Goal: Information Seeking & Learning: Learn about a topic

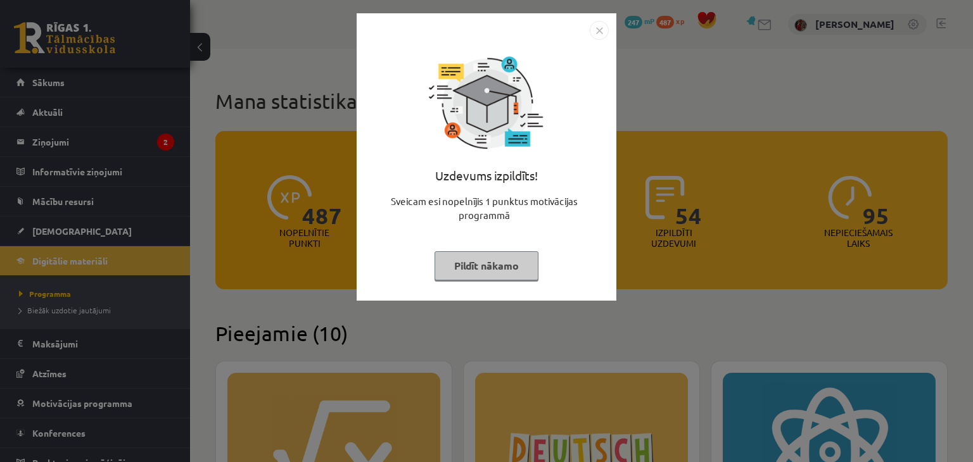
click at [514, 272] on button "Pildīt nākamo" at bounding box center [487, 266] width 104 height 29
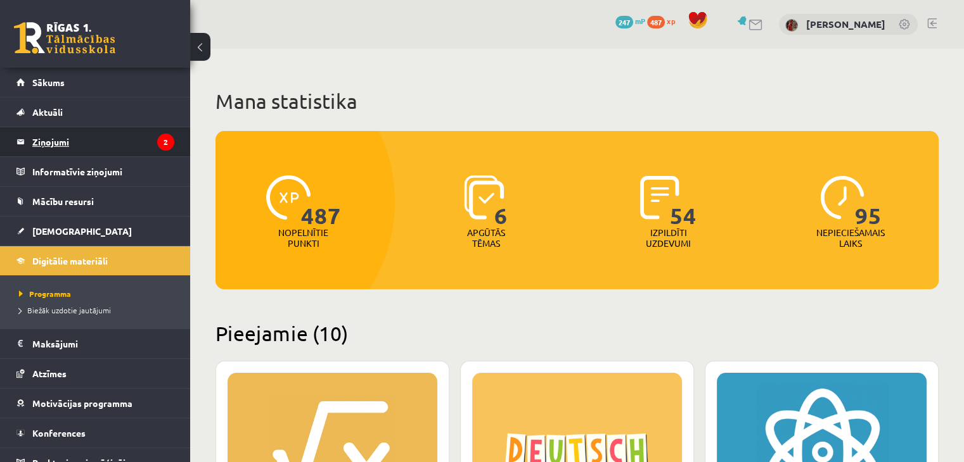
click at [157, 138] on icon "2" at bounding box center [165, 142] width 17 height 17
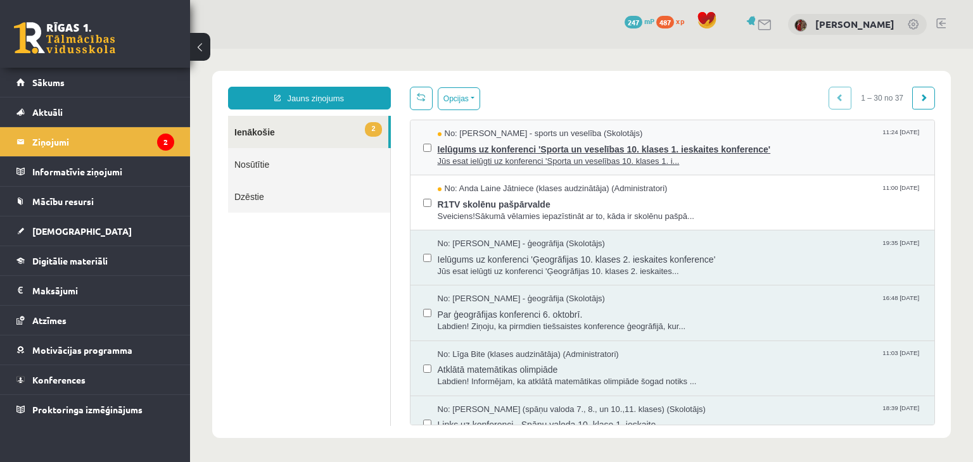
click at [452, 148] on span "Ielūgums uz konferenci 'Sporta un veselības 10. klases 1. ieskaites konference'" at bounding box center [680, 148] width 485 height 16
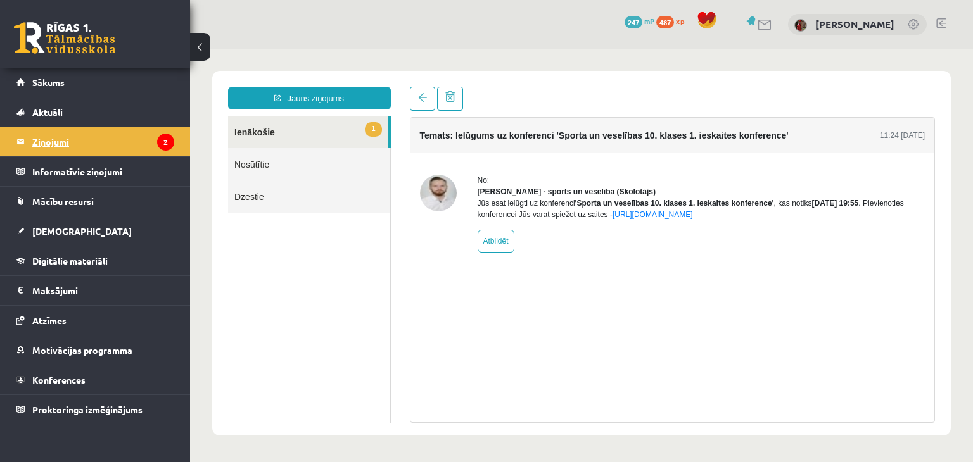
click at [143, 139] on legend "Ziņojumi 2" at bounding box center [103, 141] width 142 height 29
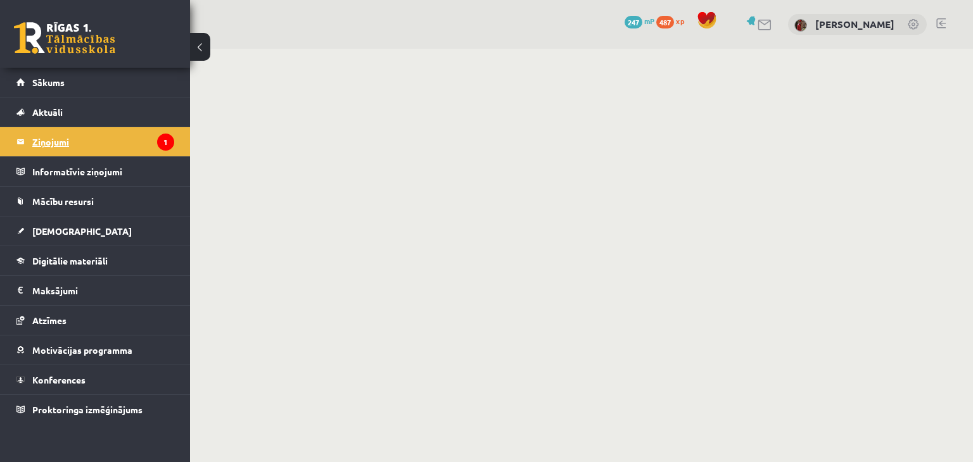
click at [65, 144] on legend "Ziņojumi 1" at bounding box center [103, 141] width 142 height 29
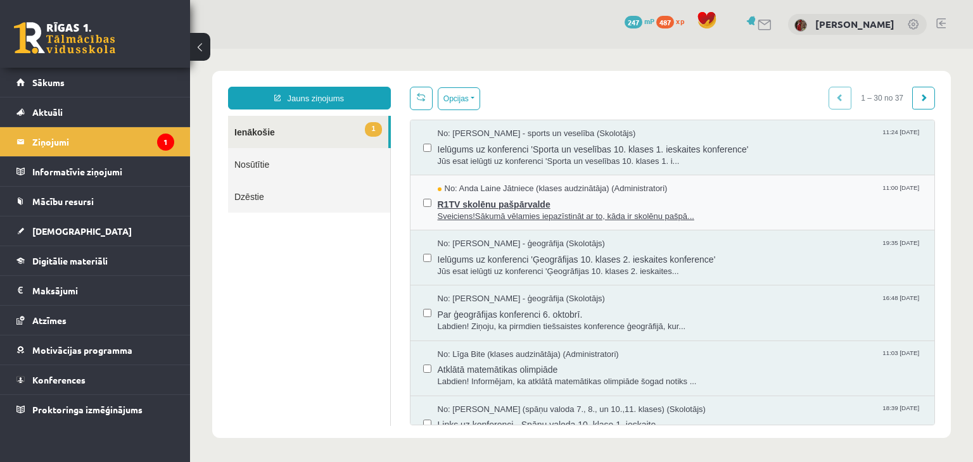
click at [457, 205] on span "R1TV skolēnu pašpārvalde" at bounding box center [680, 203] width 485 height 16
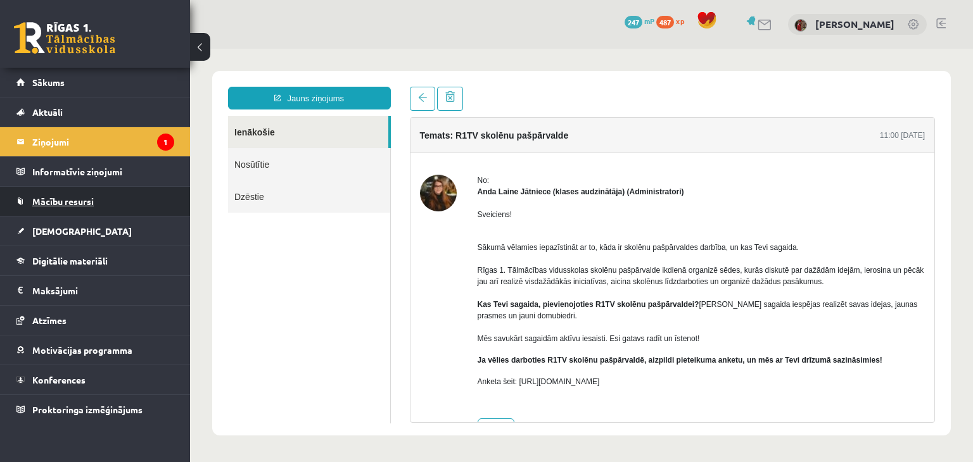
click at [66, 207] on link "Mācību resursi" at bounding box center [95, 201] width 158 height 29
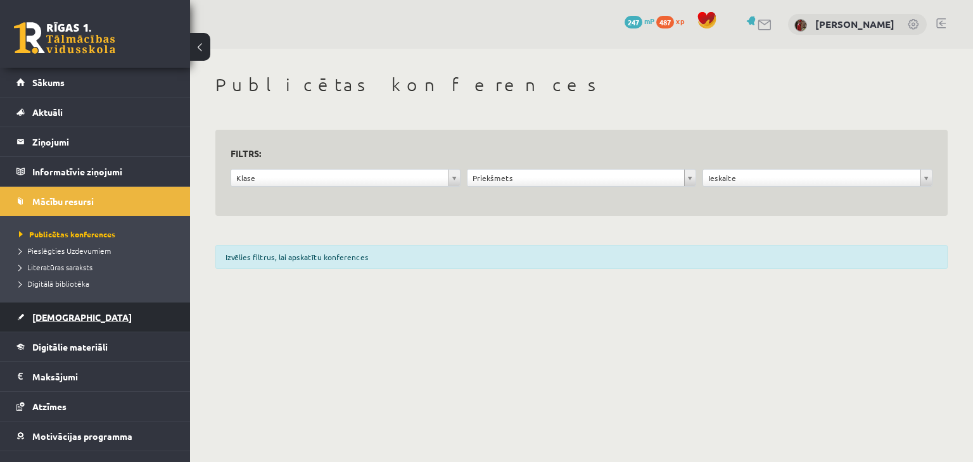
click at [57, 324] on link "[DEMOGRAPHIC_DATA]" at bounding box center [95, 317] width 158 height 29
